Goal: Information Seeking & Learning: Learn about a topic

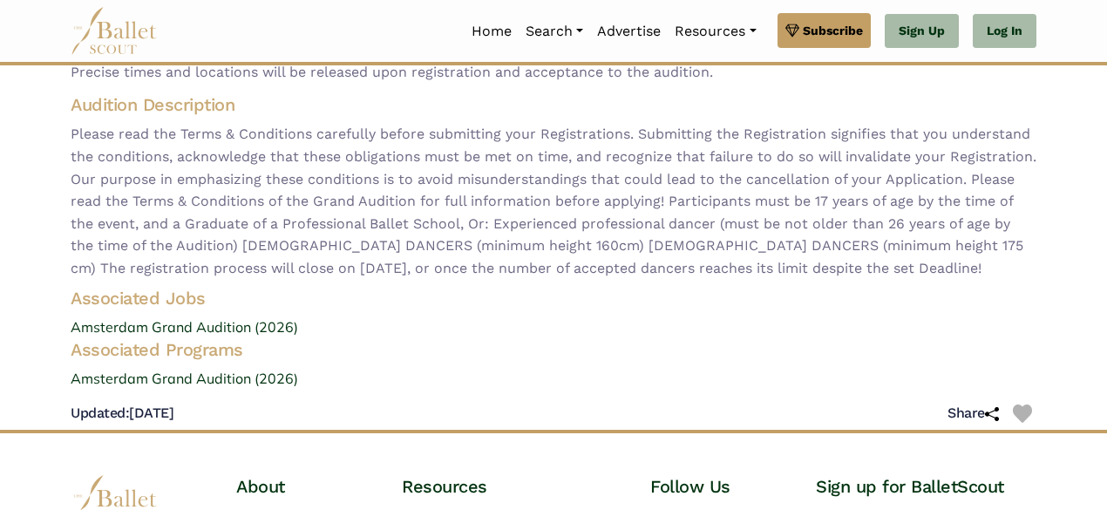
scroll to position [255, 0]
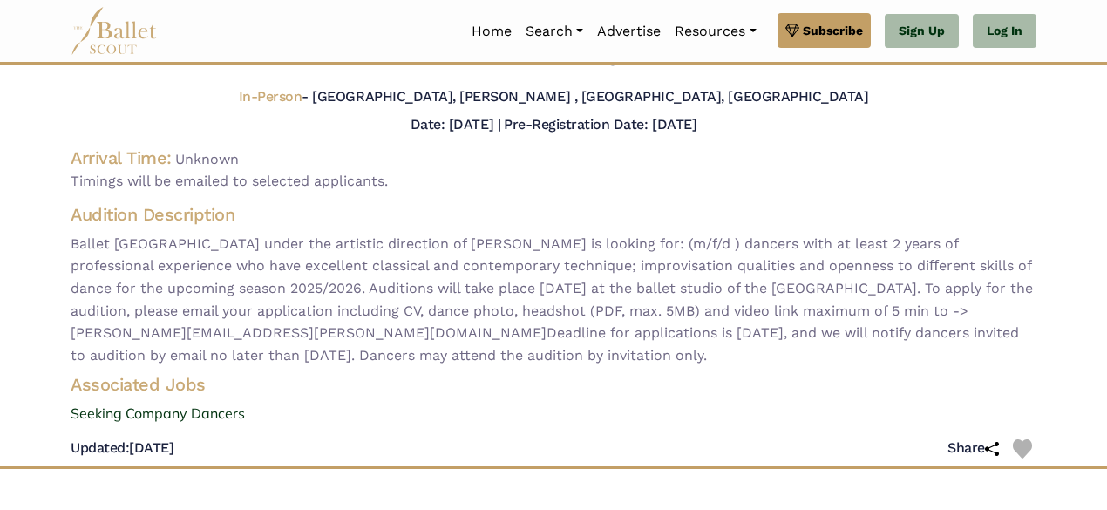
scroll to position [108, 0]
click at [201, 412] on link "Seeking Company Dancers" at bounding box center [554, 413] width 994 height 23
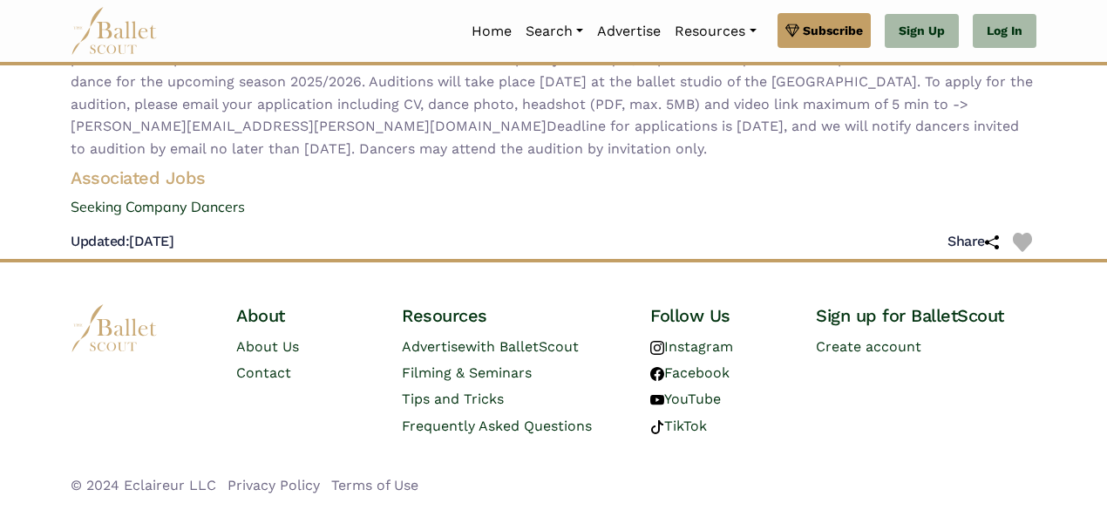
scroll to position [0, 0]
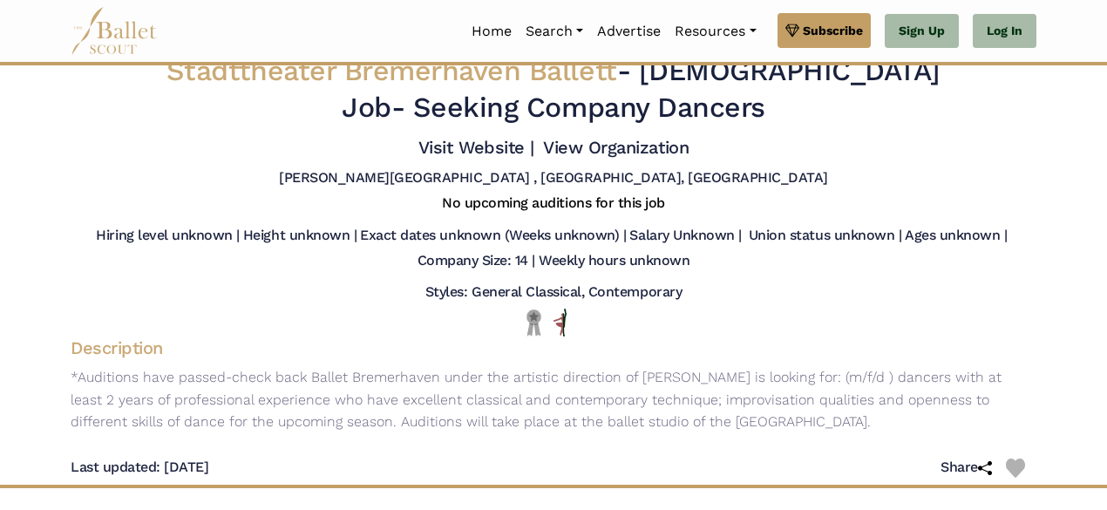
scroll to position [18, 0]
